Goal: Task Accomplishment & Management: Manage account settings

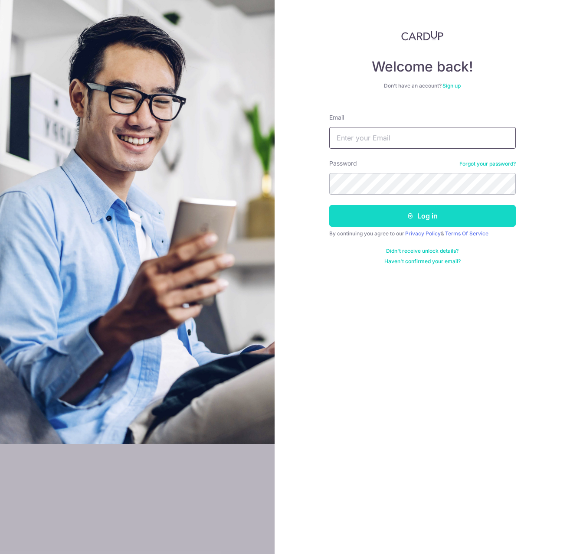
type input "[EMAIL_ADDRESS][DOMAIN_NAME]"
click at [371, 214] on button "Log in" at bounding box center [422, 216] width 186 height 22
